Goal: Check status: Check status

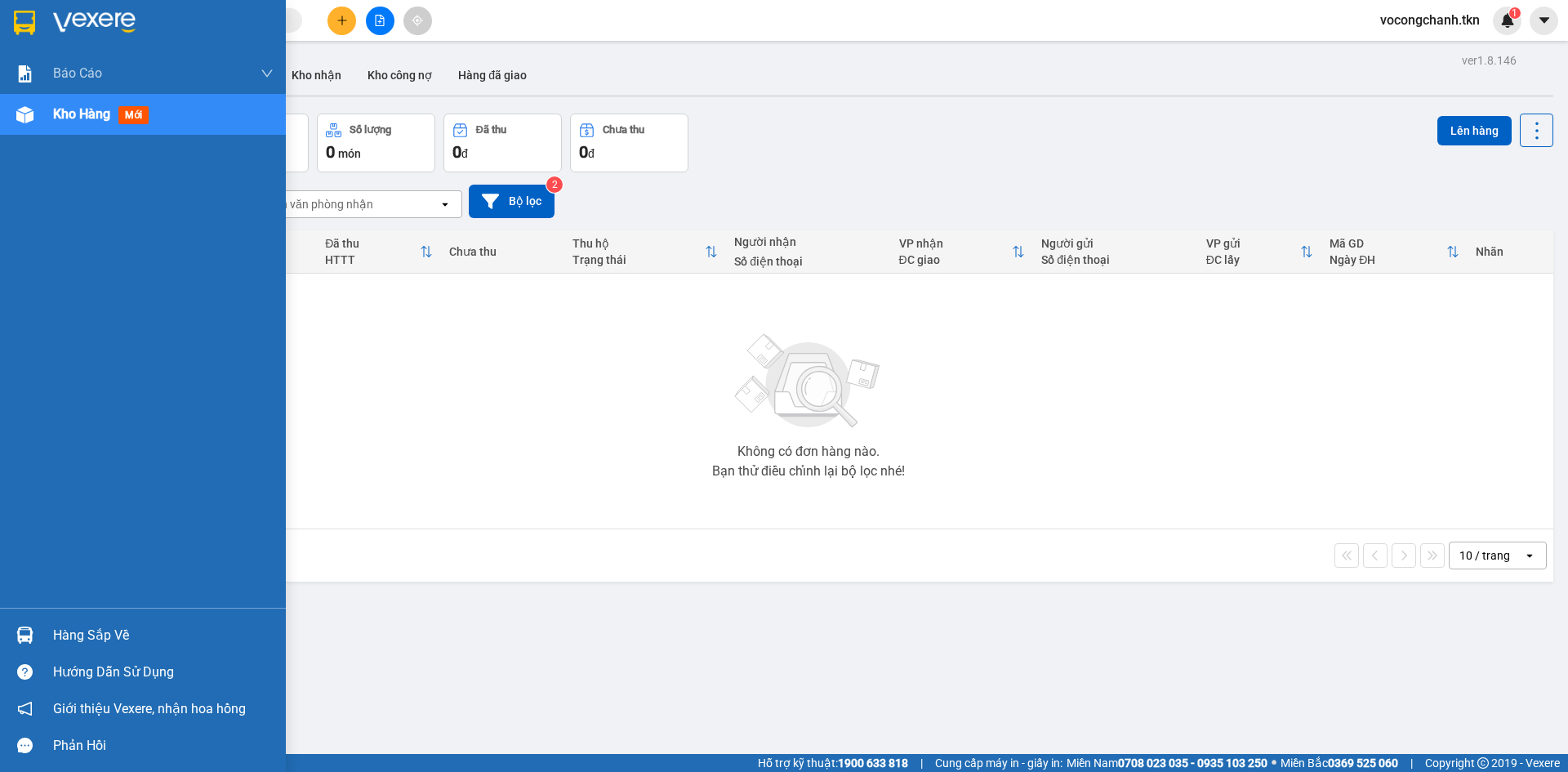
click at [68, 634] on div "Hàng sắp về" at bounding box center [163, 635] width 221 height 24
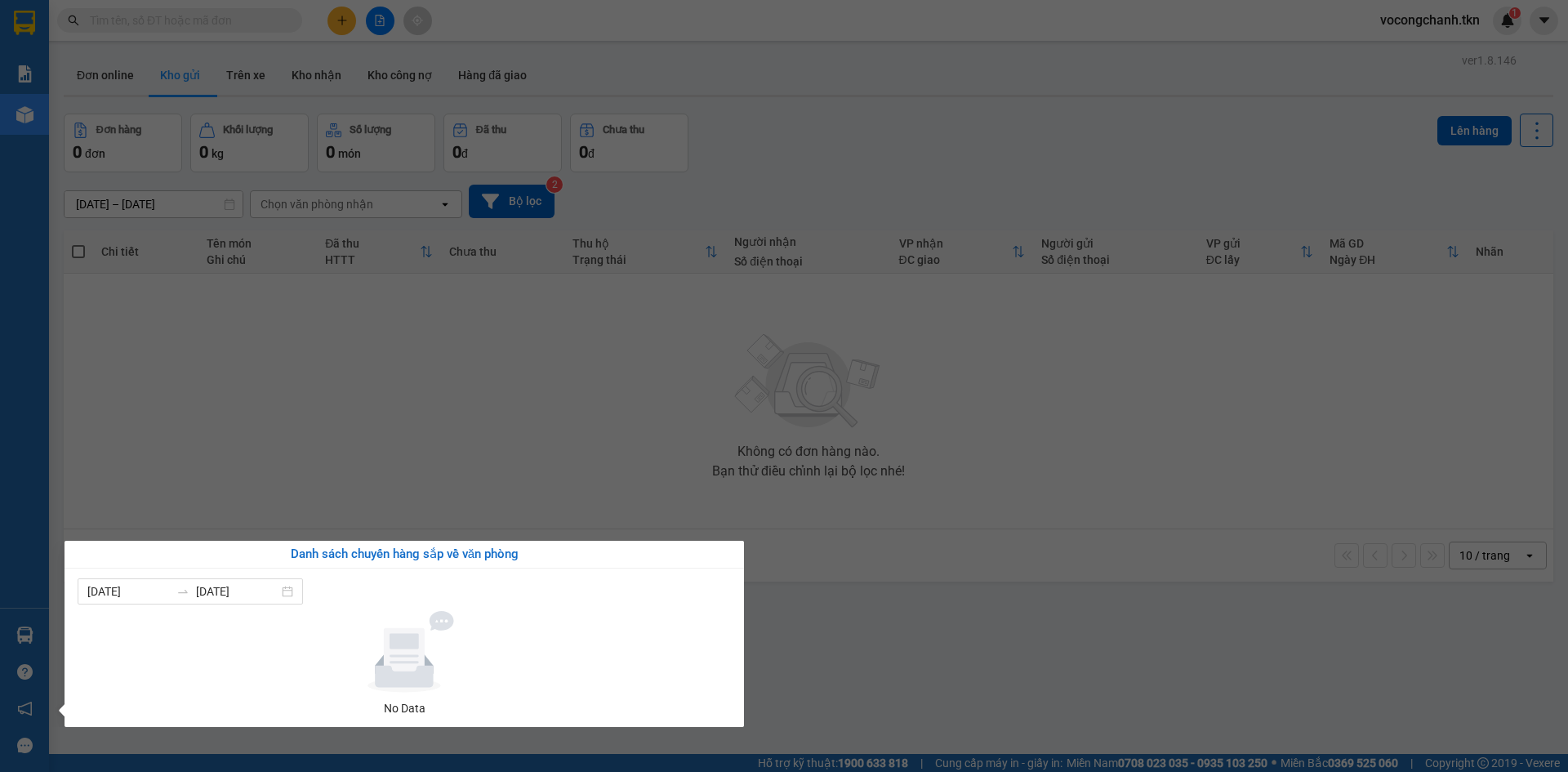
click at [519, 521] on section "Kết quả tìm kiếm ( 0 ) Bộ lọc No Data vocongchanh.tkn 1 Báo cáo Mẫu 1: Báo cáo …" at bounding box center [784, 386] width 1568 height 772
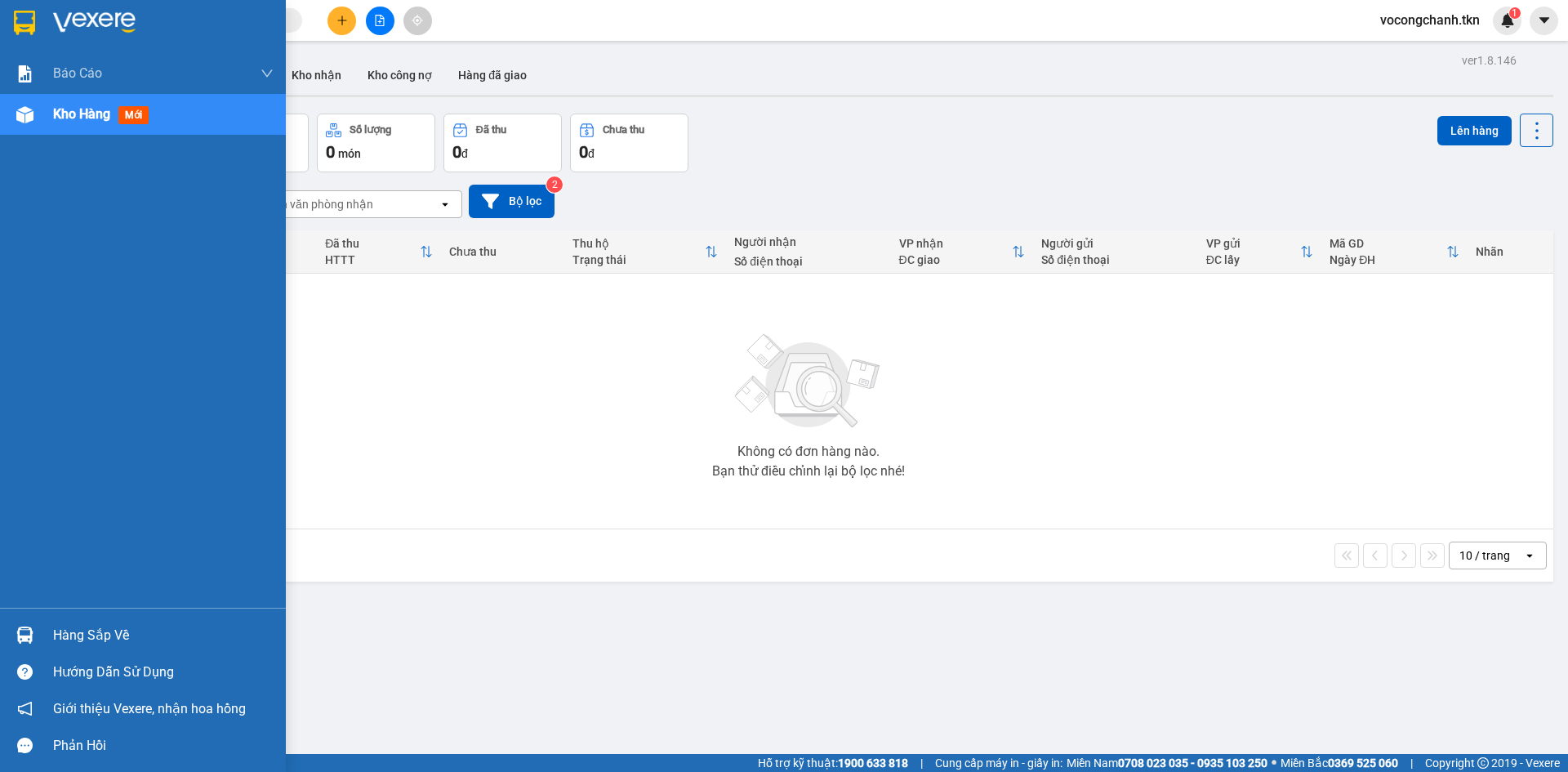
drag, startPoint x: 49, startPoint y: 629, endPoint x: 56, endPoint y: 618, distance: 13.0
click at [50, 629] on div "Hàng sắp về" at bounding box center [143, 635] width 286 height 36
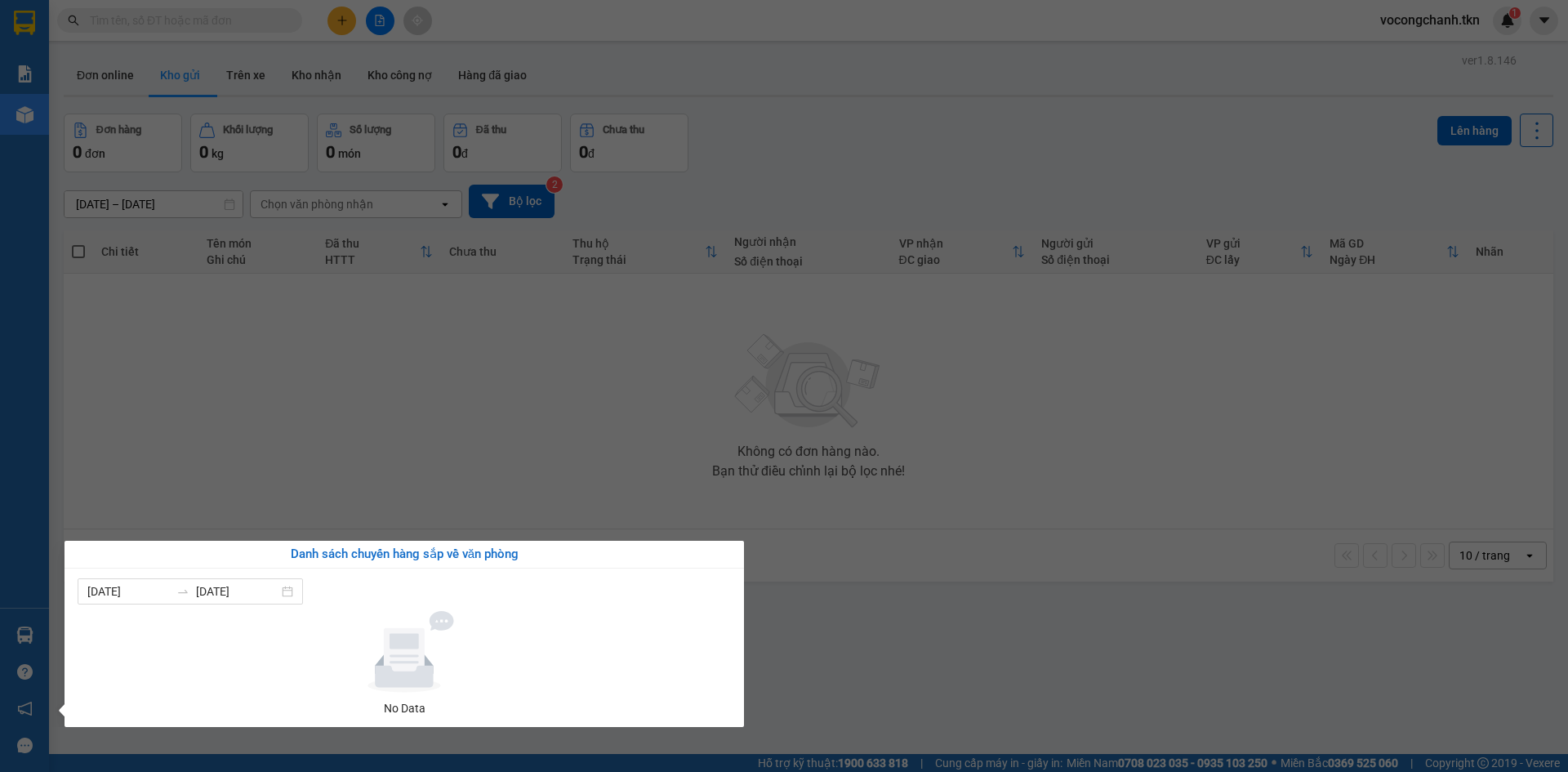
click at [399, 470] on section "Kết quả tìm kiếm ( 0 ) Bộ lọc No Data vocongchanh.tkn 1 Báo cáo Mẫu 1: Báo cáo …" at bounding box center [784, 386] width 1568 height 772
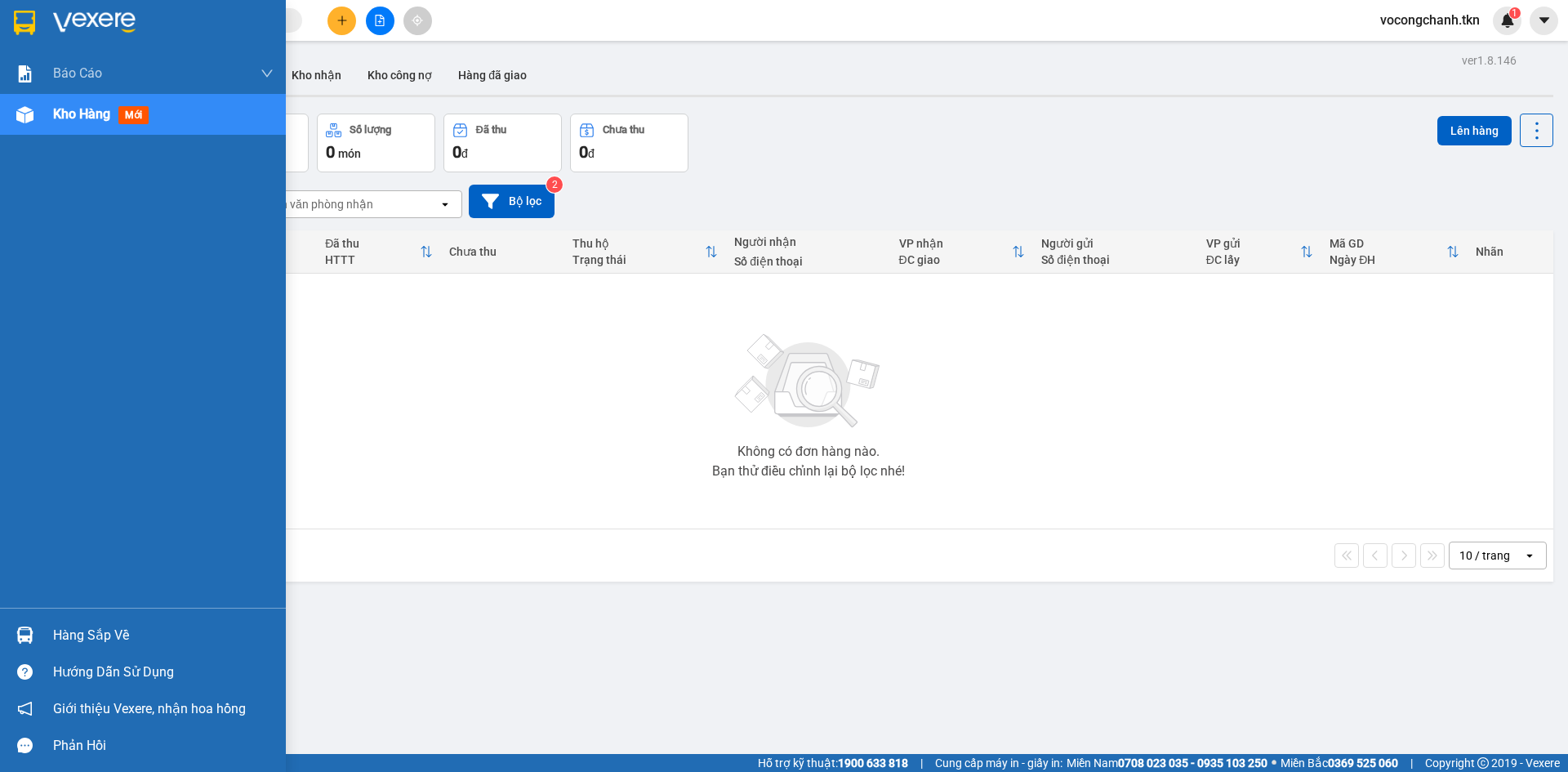
drag, startPoint x: 68, startPoint y: 634, endPoint x: 105, endPoint y: 613, distance: 42.5
click at [71, 633] on div "Hàng sắp về" at bounding box center [163, 635] width 221 height 24
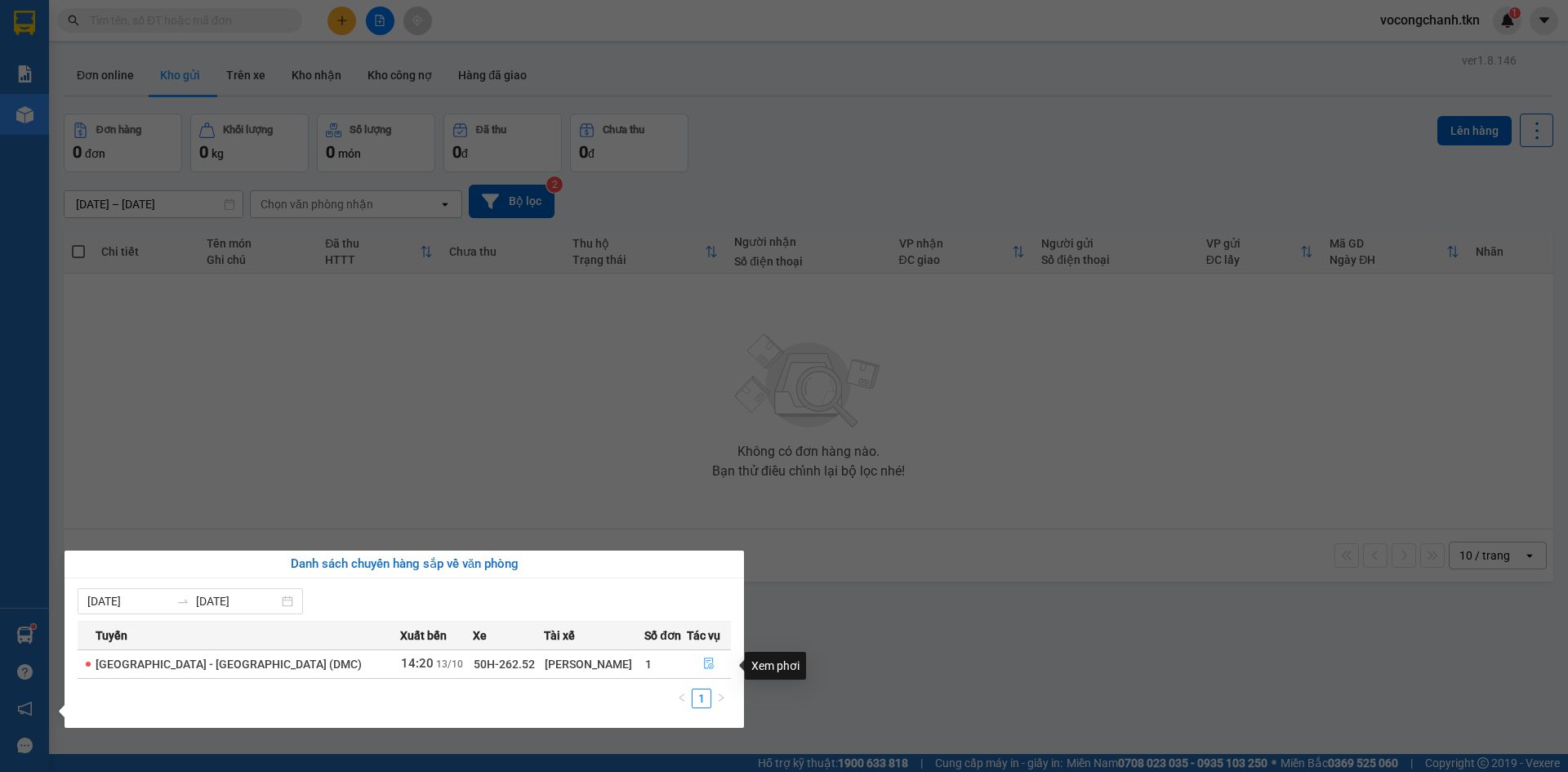
click at [703, 663] on icon "file-done" at bounding box center [709, 663] width 11 height 11
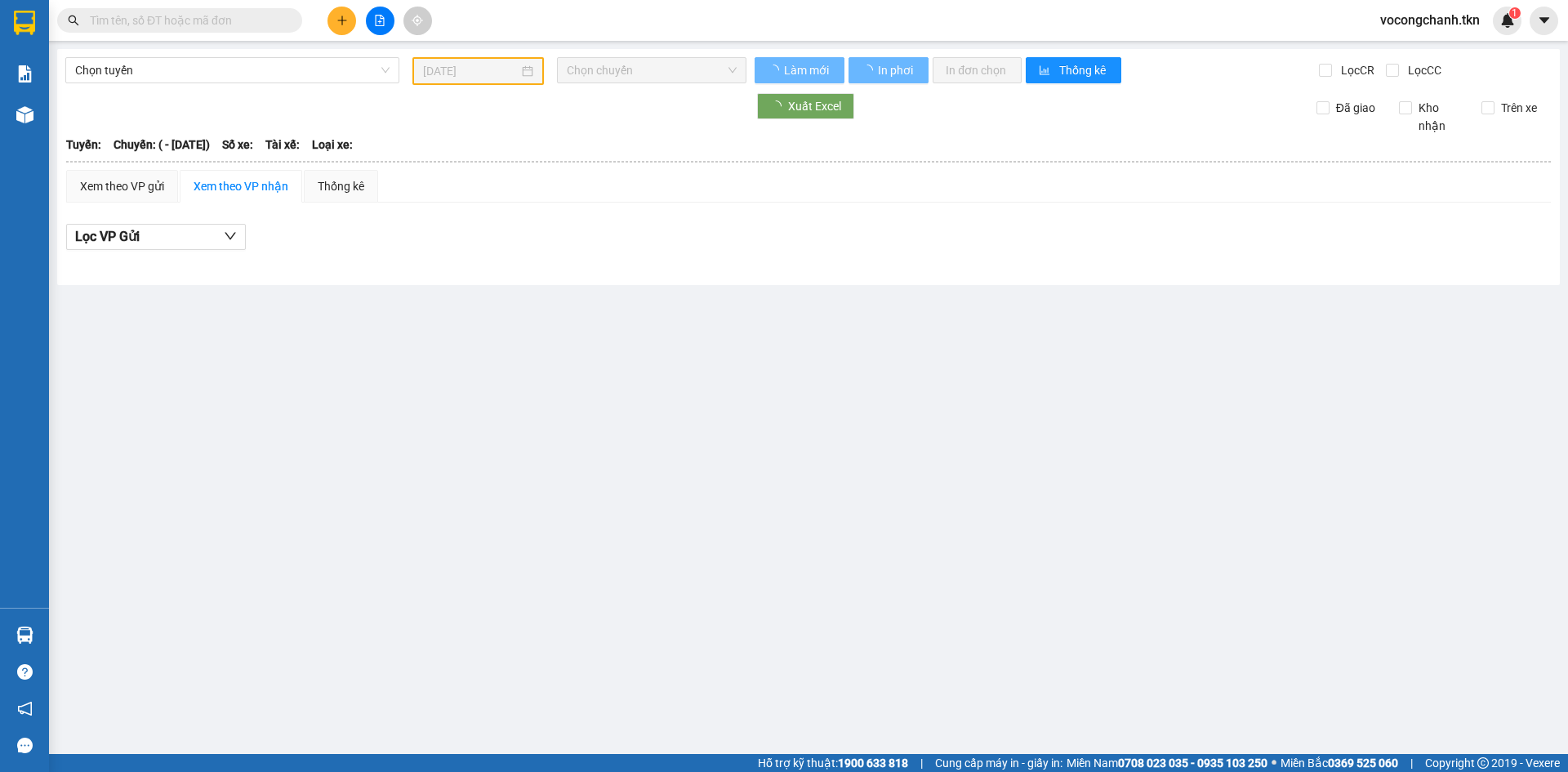
type input "[DATE]"
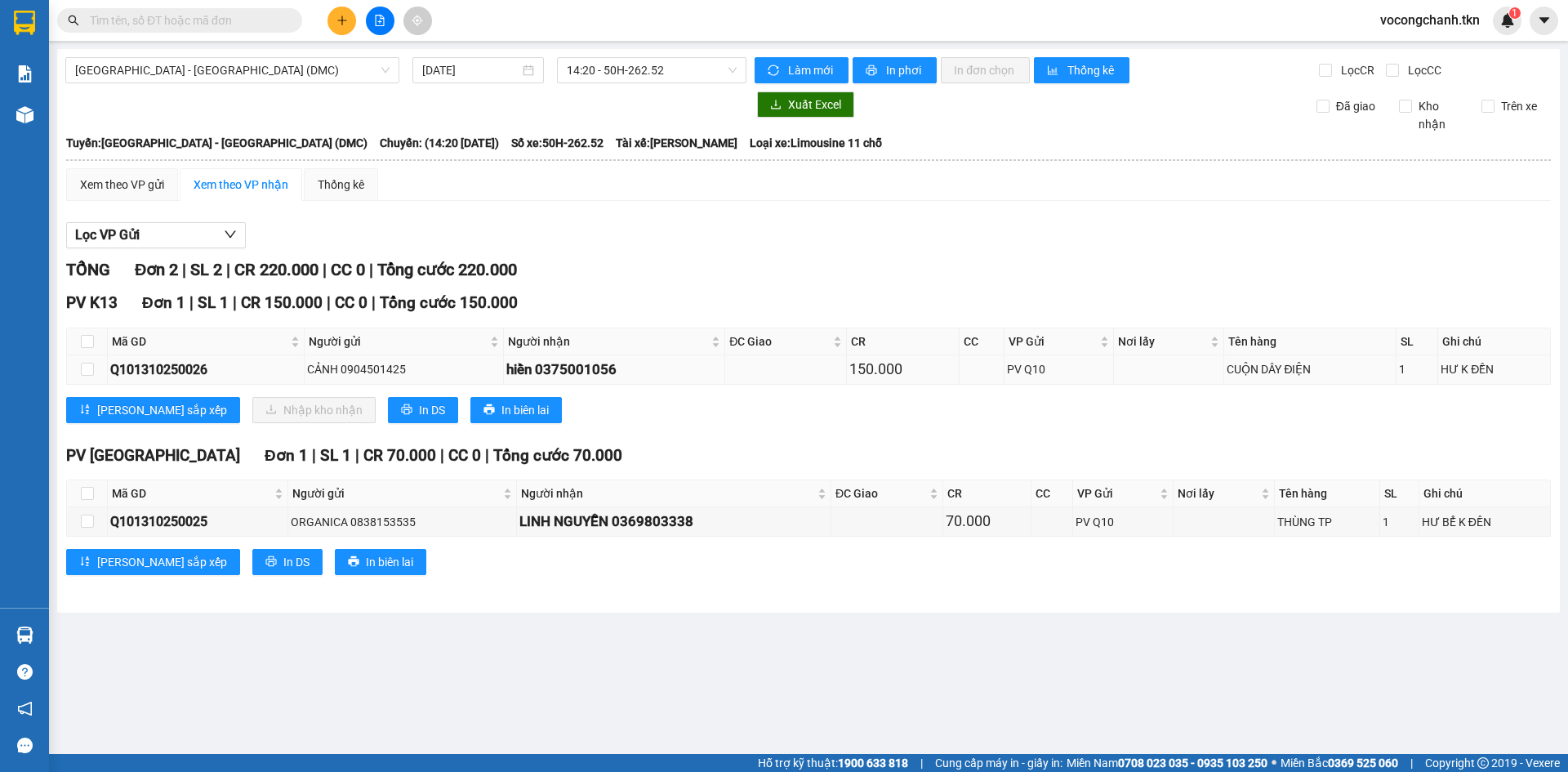
click at [1131, 372] on td at bounding box center [1170, 369] width 111 height 29
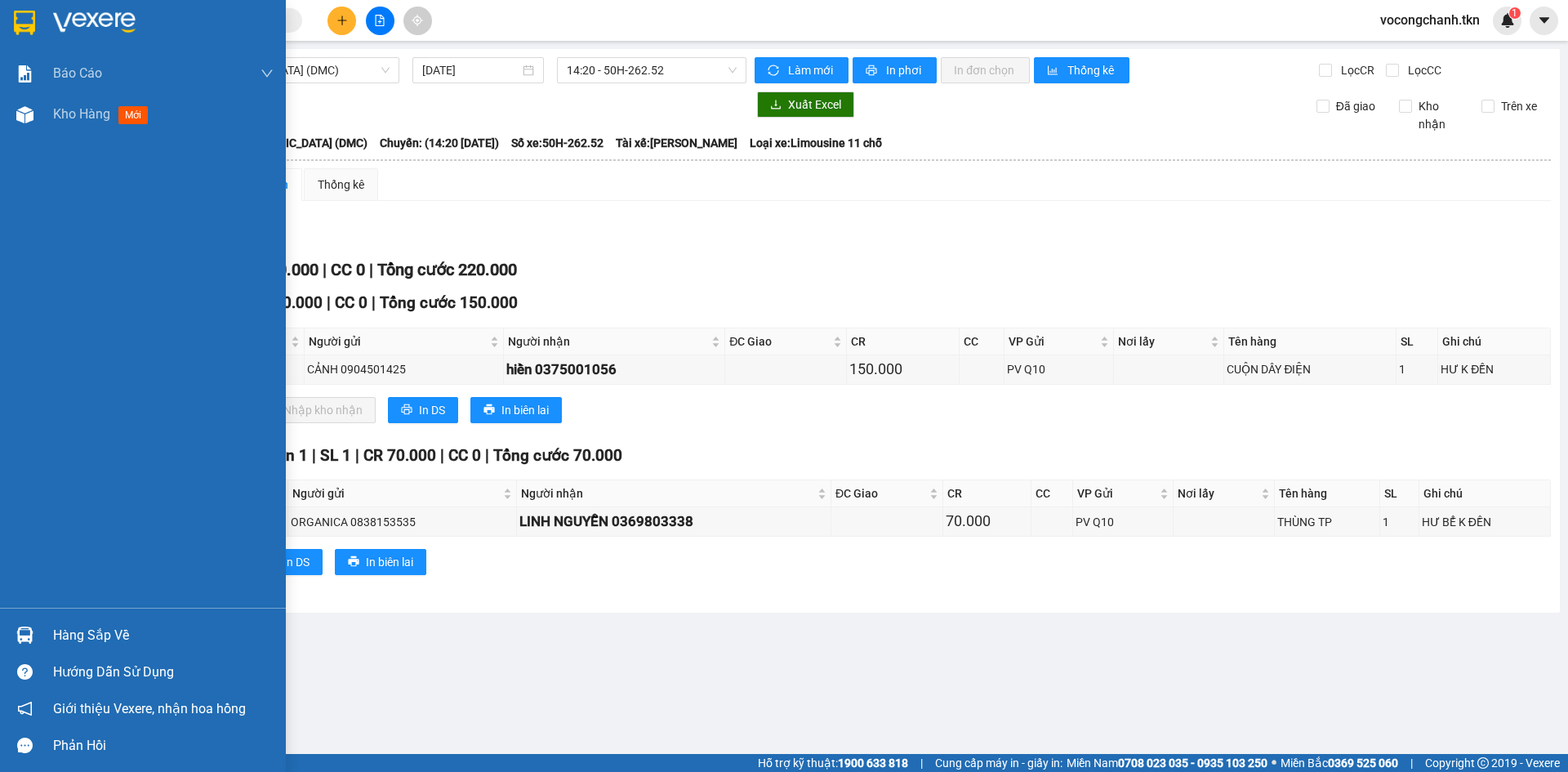
click at [100, 623] on div "Hàng sắp về" at bounding box center [163, 635] width 221 height 24
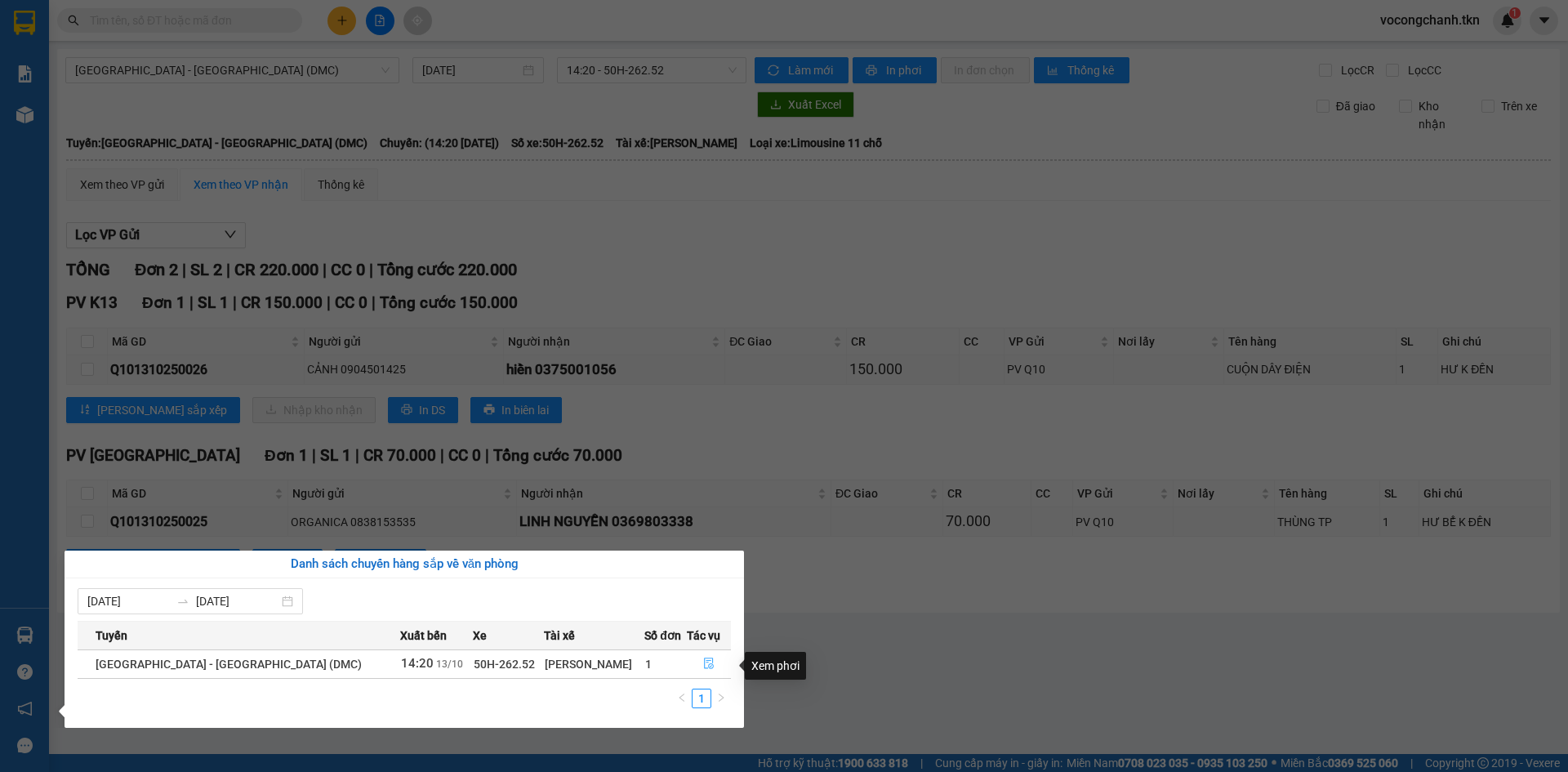
click at [704, 662] on icon "file-done" at bounding box center [709, 664] width 10 height 11
